Goal: Task Accomplishment & Management: Manage account settings

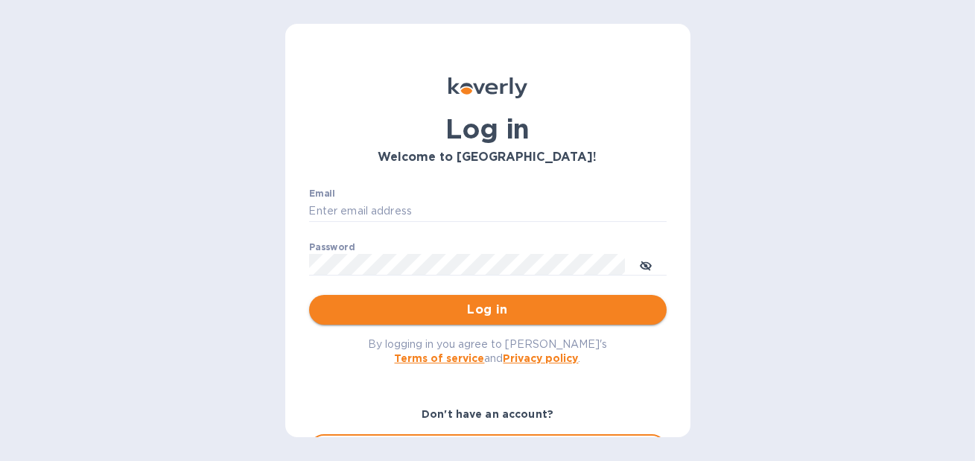
type input "christine@graceunderpressure.us"
click at [457, 309] on span "Log in" at bounding box center [488, 310] width 334 height 18
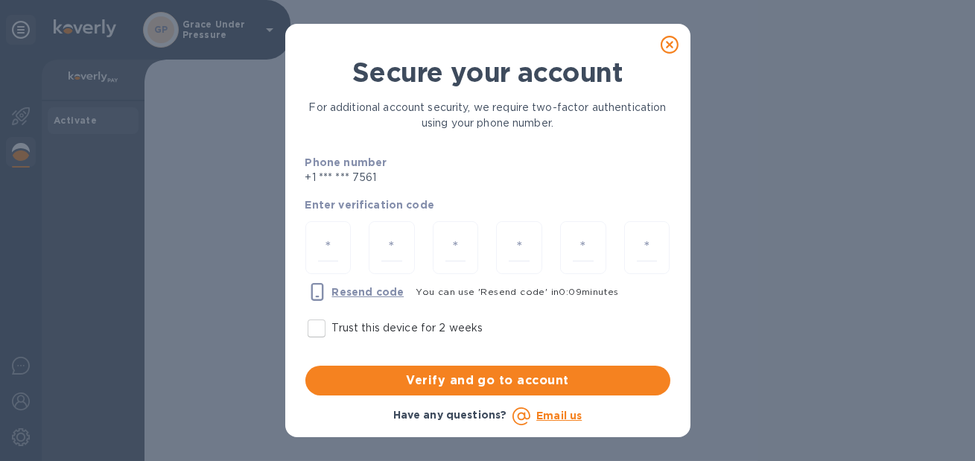
click at [314, 335] on input "Trust this device for 2 weeks" at bounding box center [316, 328] width 31 height 31
checkbox input "true"
click at [326, 245] on input "number" at bounding box center [328, 248] width 21 height 28
type input "8"
type input "3"
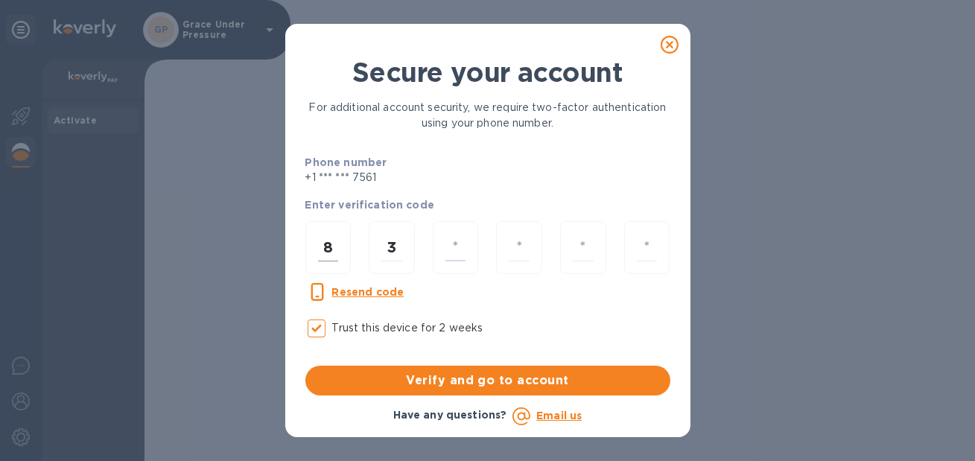
type input "4"
type input "8"
type input "7"
type input "9"
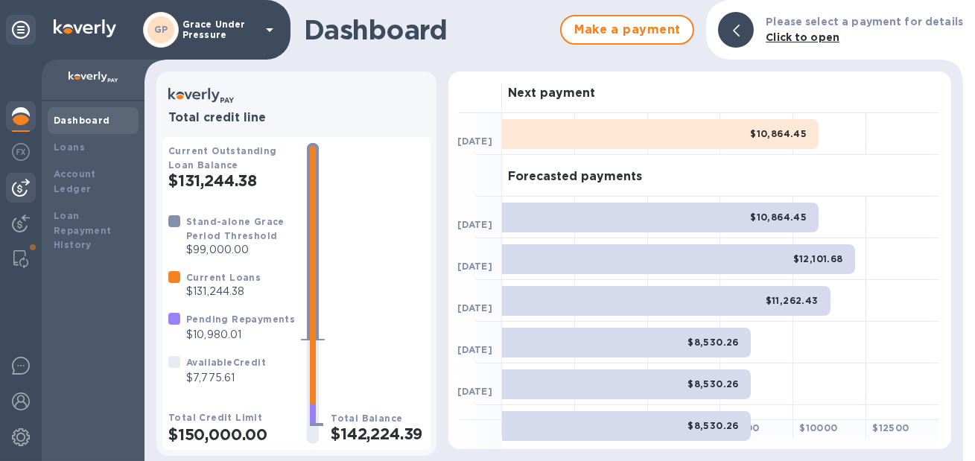
click at [19, 187] on img at bounding box center [21, 188] width 18 height 18
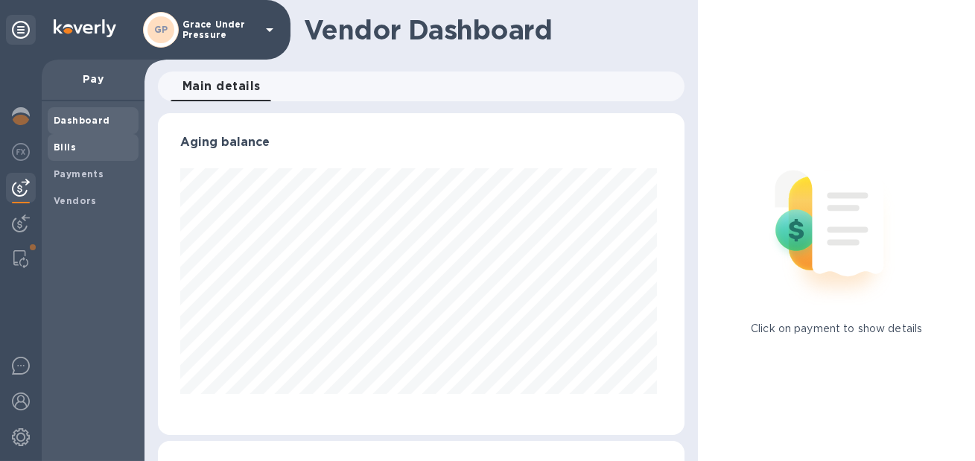
scroll to position [322, 521]
click at [66, 146] on b "Bills" at bounding box center [65, 147] width 22 height 11
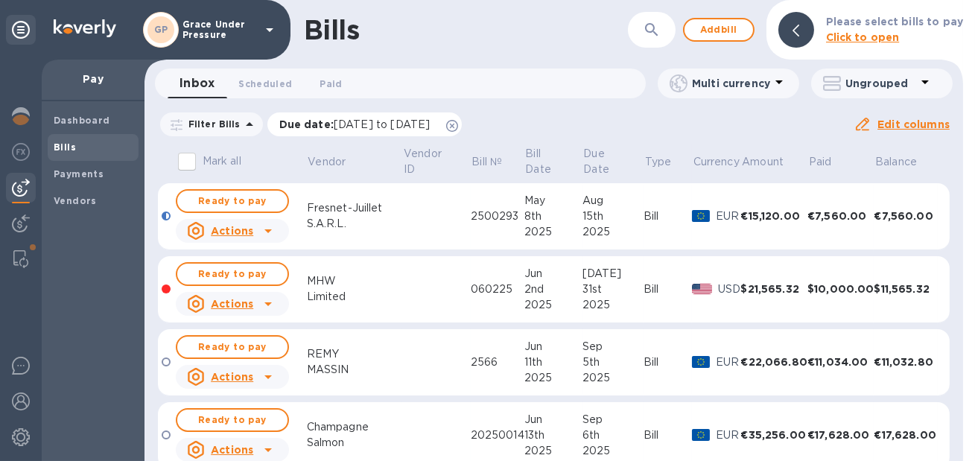
click at [458, 128] on icon at bounding box center [452, 126] width 12 height 12
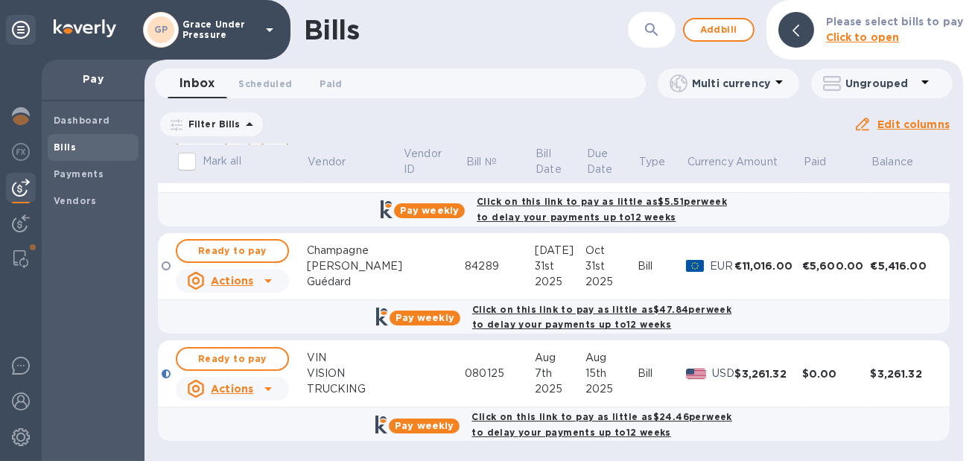
scroll to position [945, 0]
click at [253, 350] on span "Ready to pay" at bounding box center [232, 359] width 86 height 18
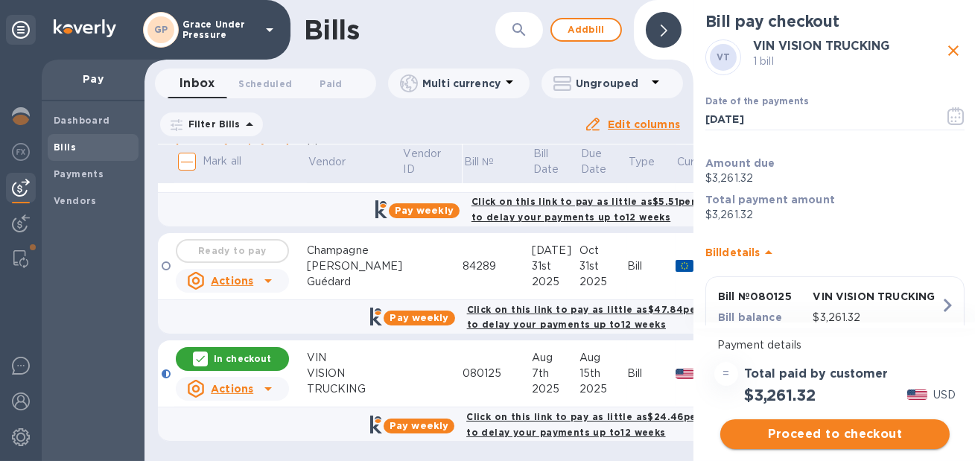
click at [836, 433] on span "Proceed to checkout" at bounding box center [835, 434] width 206 height 18
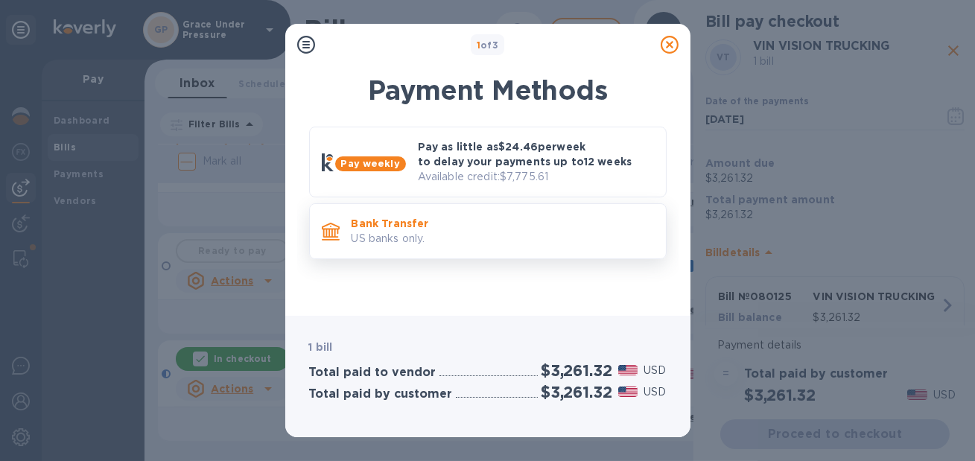
click at [579, 231] on p "Bank Transfer" at bounding box center [503, 223] width 302 height 15
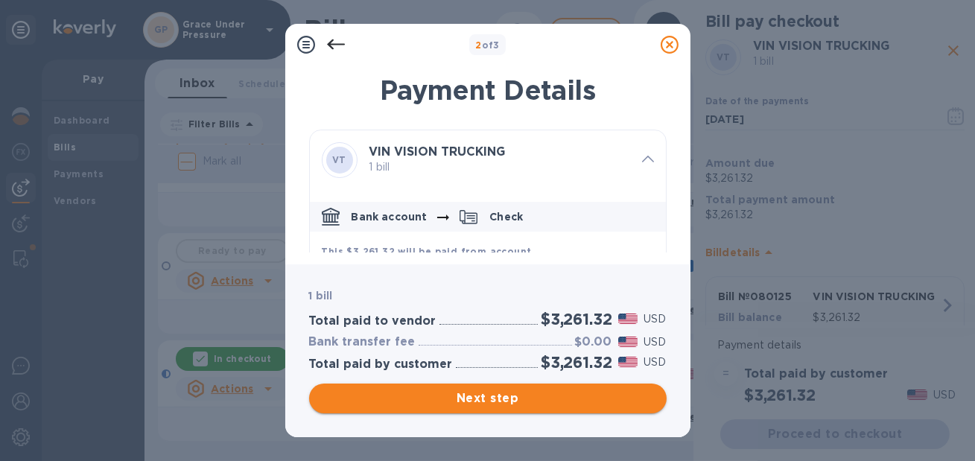
click at [533, 397] on span "Next step" at bounding box center [488, 399] width 334 height 18
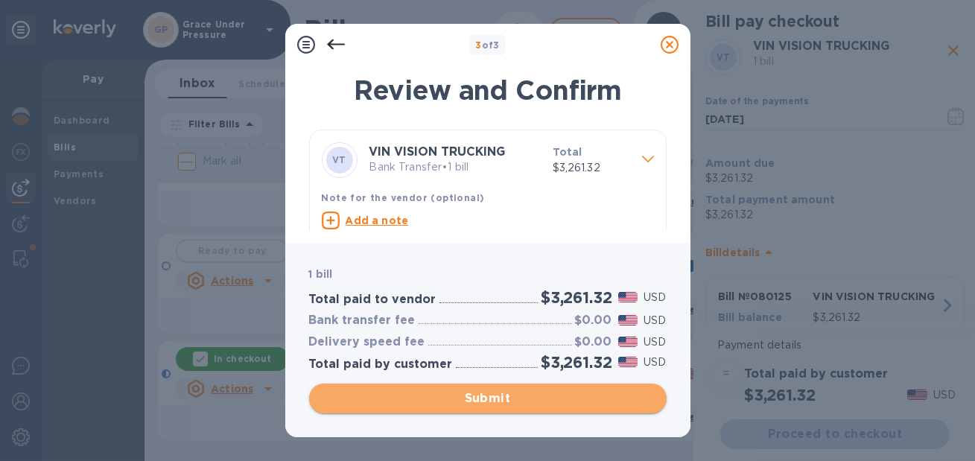
click at [533, 397] on span "Submit" at bounding box center [488, 399] width 334 height 18
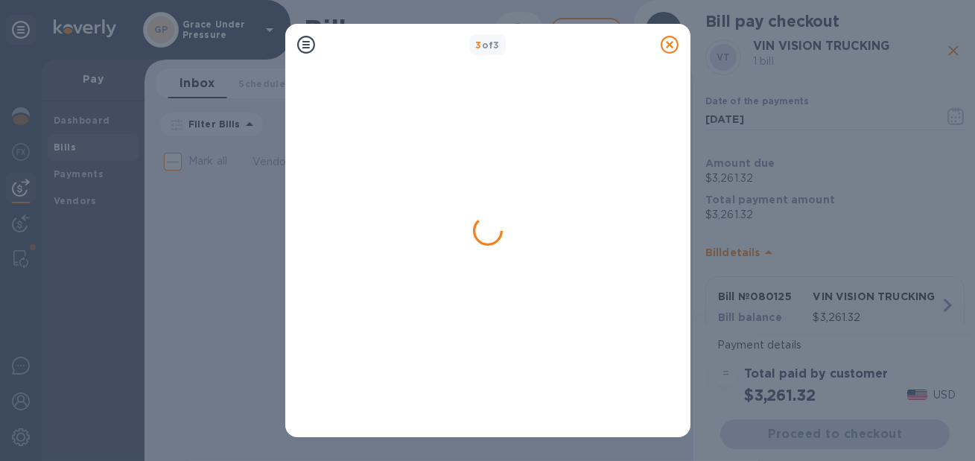
scroll to position [0, 0]
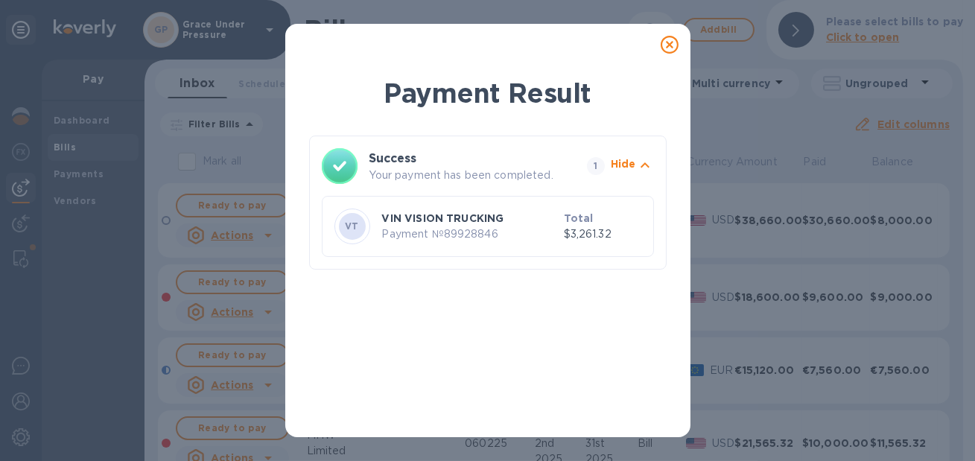
click at [669, 45] on icon at bounding box center [670, 45] width 18 height 18
